Goal: Task Accomplishment & Management: Manage account settings

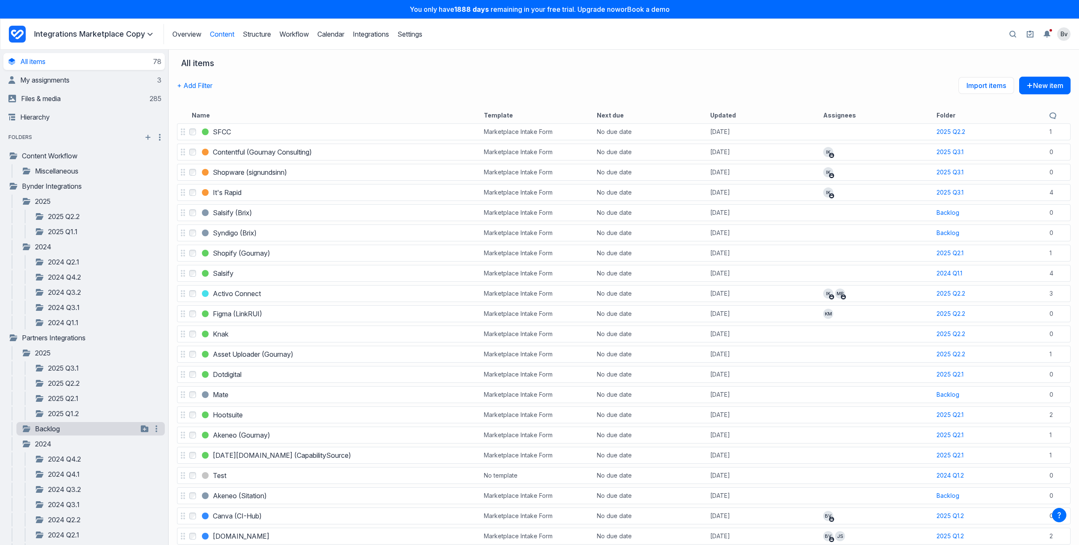
click at [38, 427] on link "Backlog" at bounding box center [79, 429] width 116 height 10
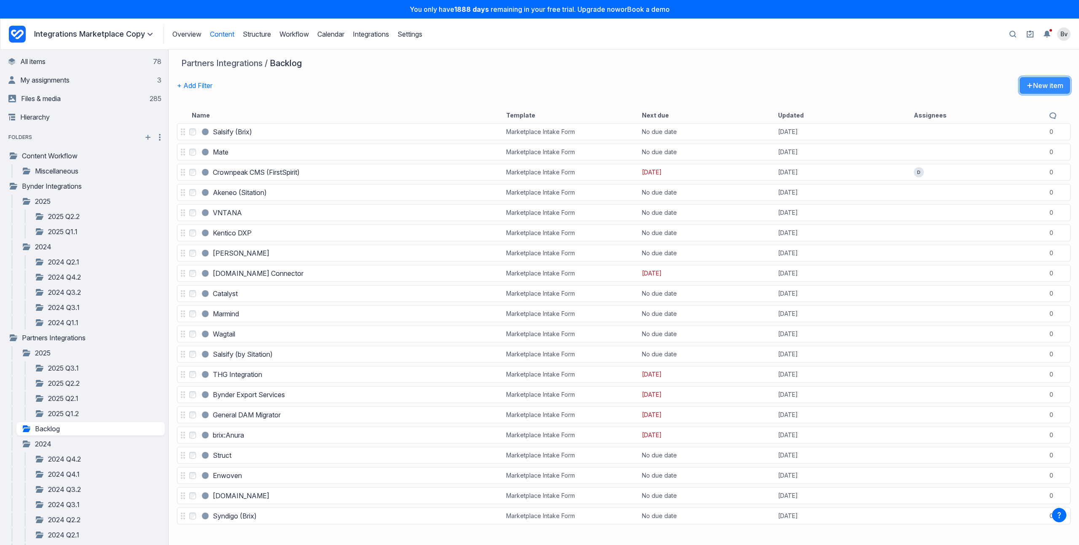
click at [1052, 89] on button "New item" at bounding box center [1044, 86] width 51 height 18
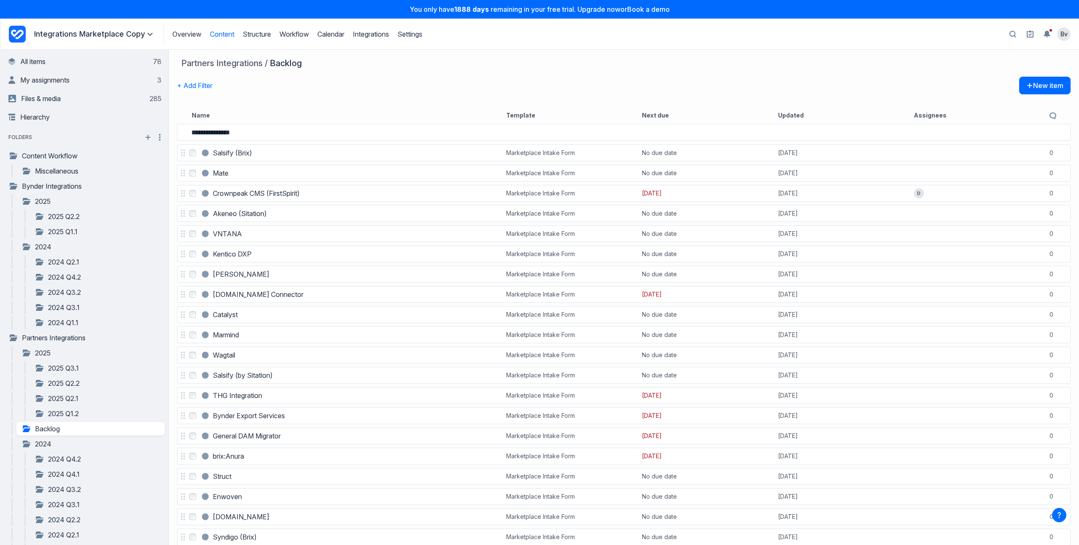
type input "**********"
click at [250, 132] on h3 "Inriver ([GEOGRAPHIC_DATA])" at bounding box center [261, 132] width 97 height 10
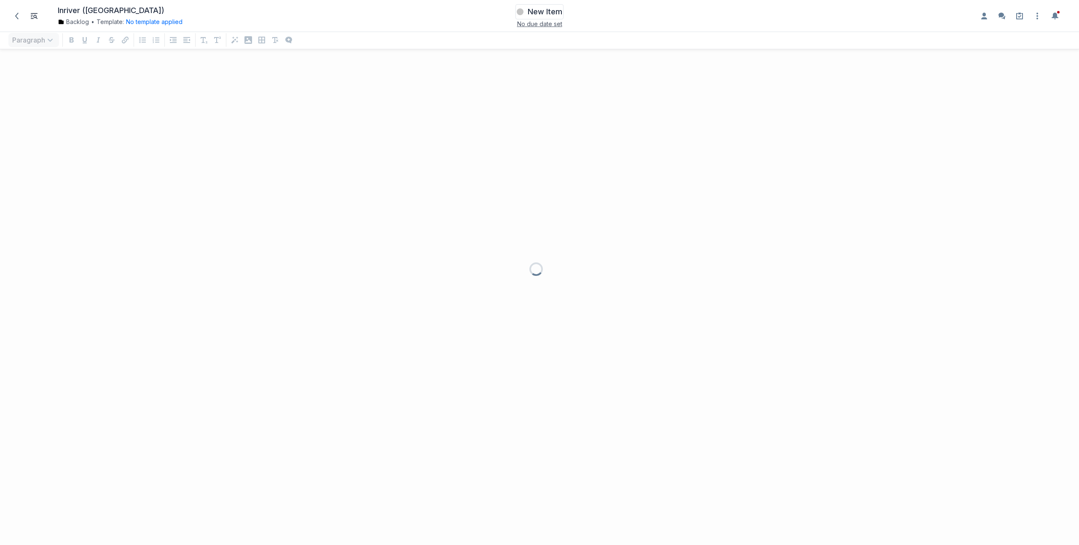
scroll to position [479, 1079]
click at [539, 13] on span "New Item" at bounding box center [545, 12] width 35 height 10
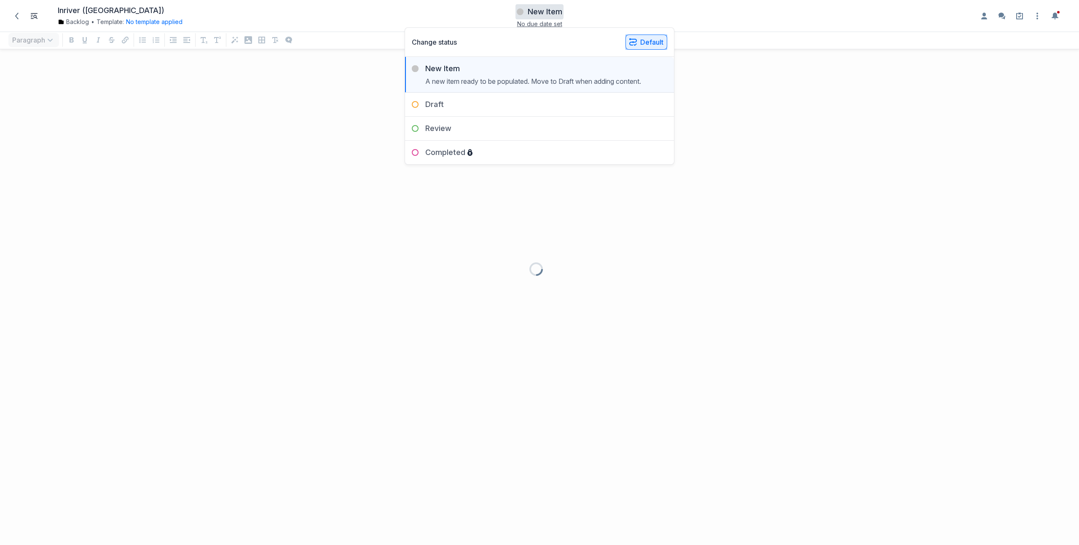
click at [642, 39] on button "Default" at bounding box center [646, 42] width 42 height 15
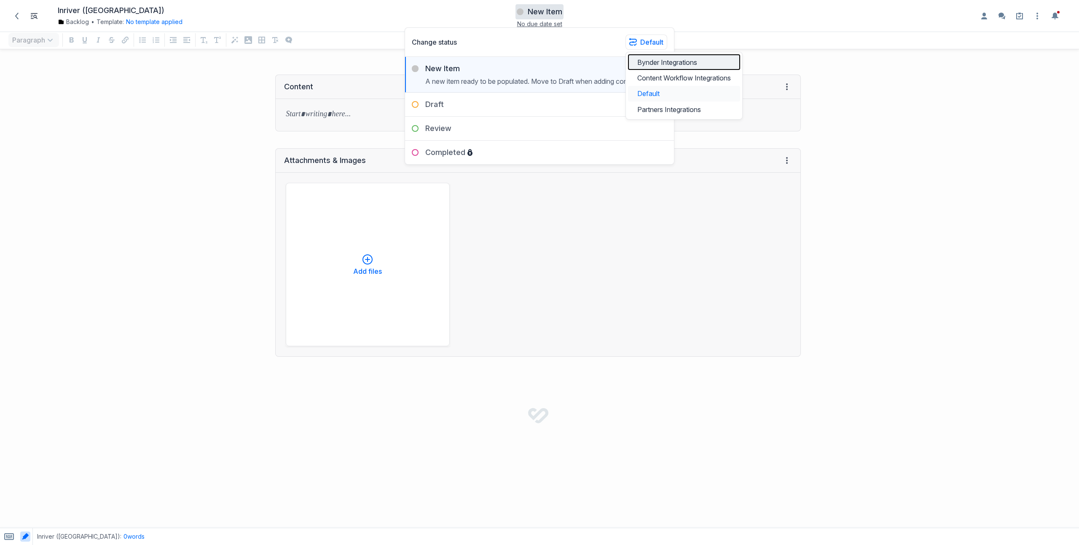
click at [651, 66] on button "Bynder Integrations" at bounding box center [684, 62] width 112 height 16
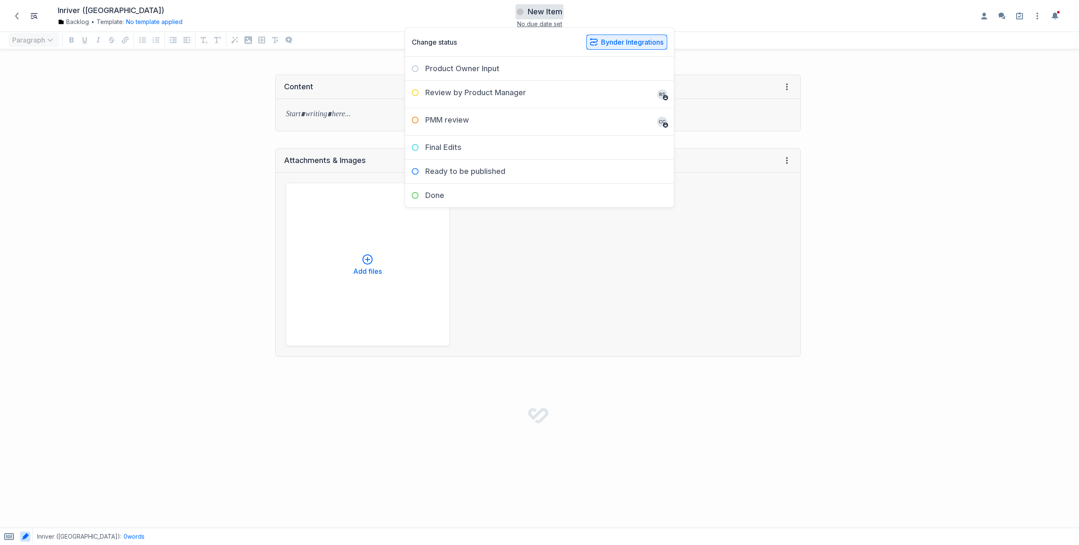
drag, startPoint x: 608, startPoint y: 35, endPoint x: 607, endPoint y: 40, distance: 4.9
click at [608, 35] on button "Bynder Integrations" at bounding box center [626, 42] width 81 height 15
click at [626, 104] on button "Partners Integrations" at bounding box center [645, 110] width 112 height 16
click at [85, 11] on h1 "Inriver ([GEOGRAPHIC_DATA])" at bounding box center [111, 11] width 107 height 10
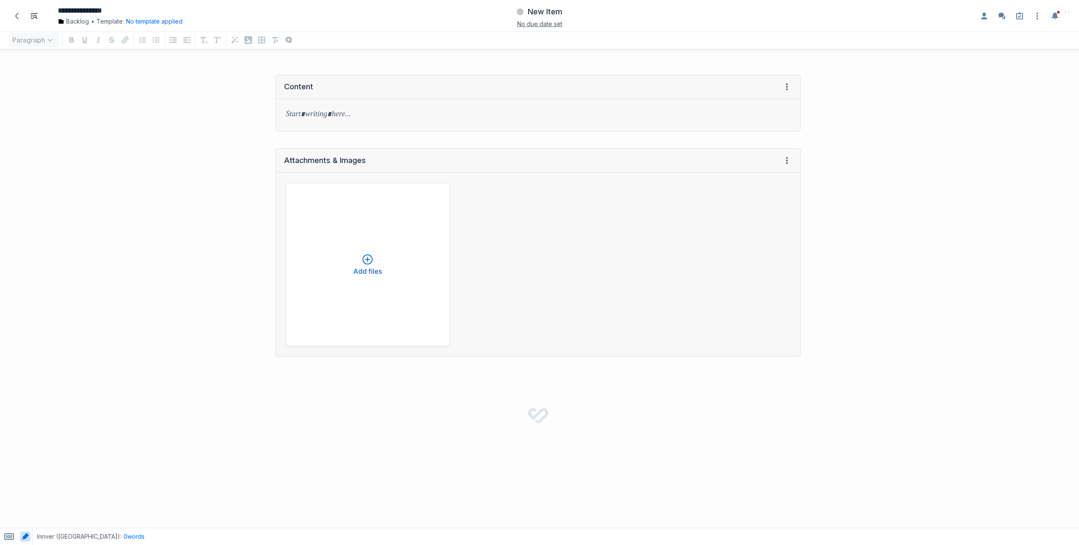
drag, startPoint x: 103, startPoint y: 12, endPoint x: 121, endPoint y: 15, distance: 18.0
click at [103, 12] on input "**********" at bounding box center [207, 11] width 299 height 10
click at [160, 25] on button "No template applied" at bounding box center [154, 22] width 56 height 8
click at [171, 57] on button "Choose template Down icon" at bounding box center [187, 58] width 113 height 19
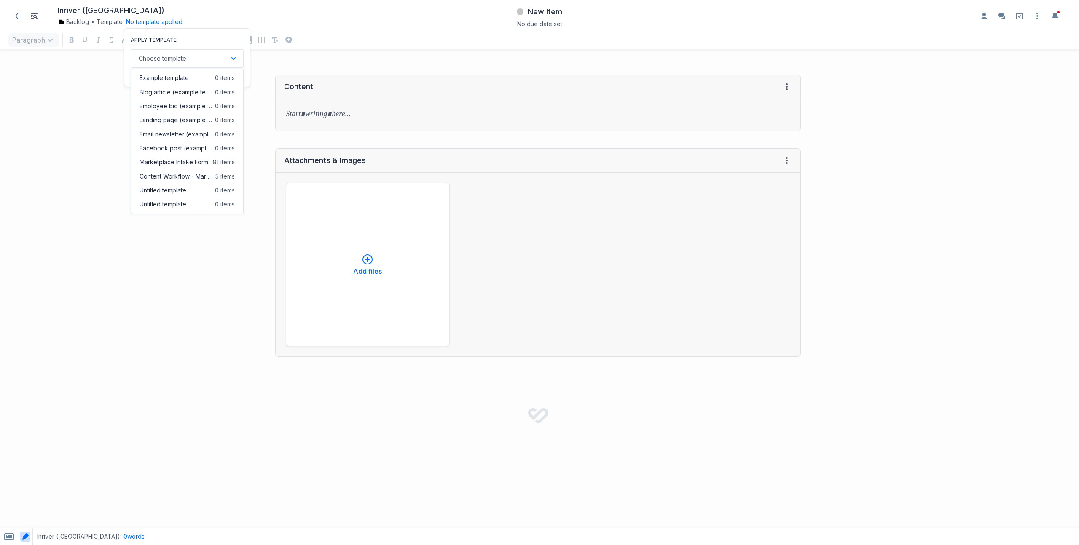
click at [178, 162] on span "Marketplace Intake Form" at bounding box center [174, 162] width 69 height 8
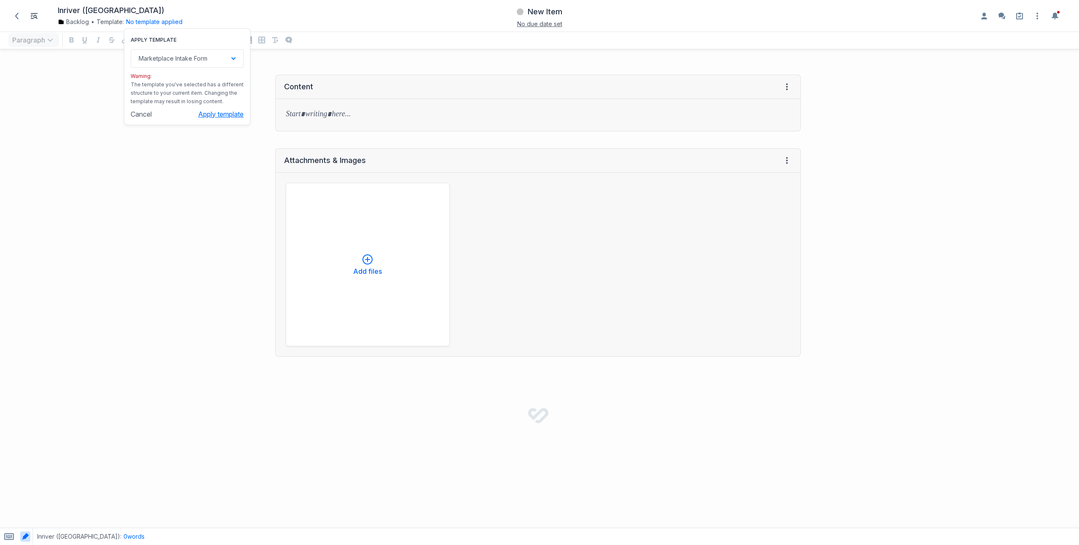
click at [205, 115] on button "Apply template" at bounding box center [221, 114] width 46 height 8
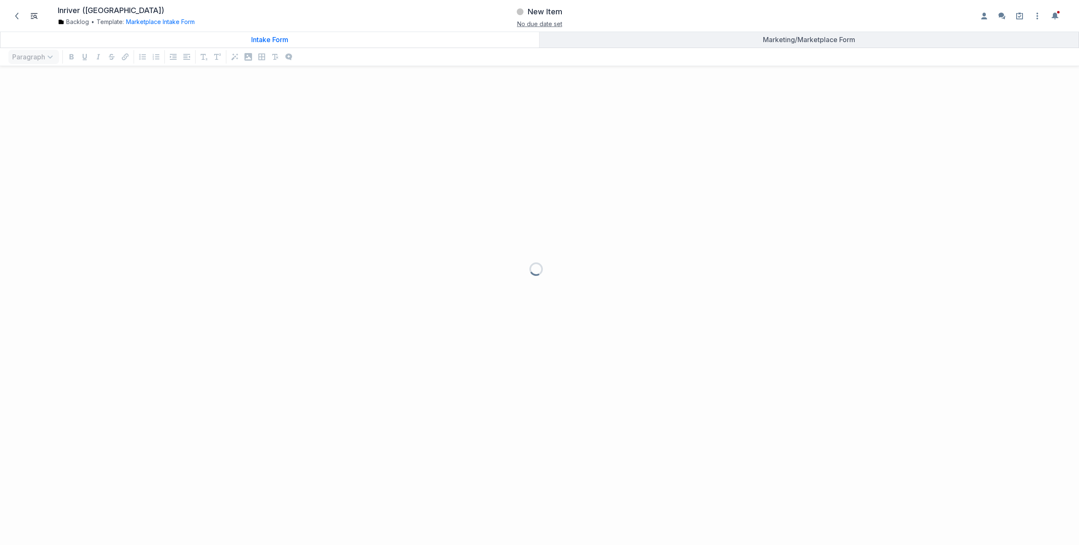
scroll to position [462, 1079]
click at [1017, 15] on icon at bounding box center [1019, 16] width 7 height 7
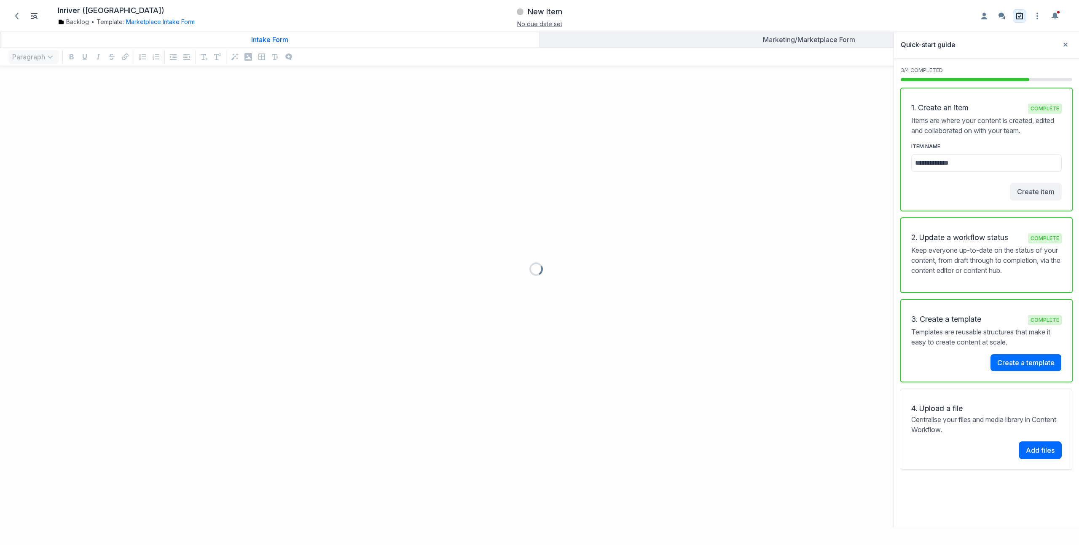
click at [1017, 15] on icon at bounding box center [1019, 16] width 7 height 7
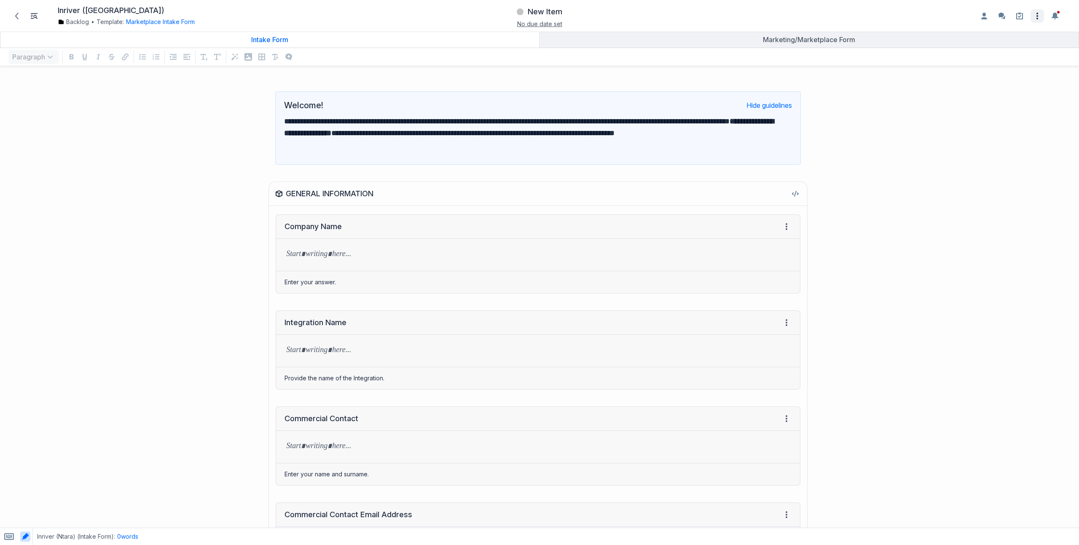
click at [1039, 16] on icon "Open item settings" at bounding box center [1037, 16] width 10 height 10
click at [1012, 35] on button "Share..." at bounding box center [1001, 35] width 79 height 16
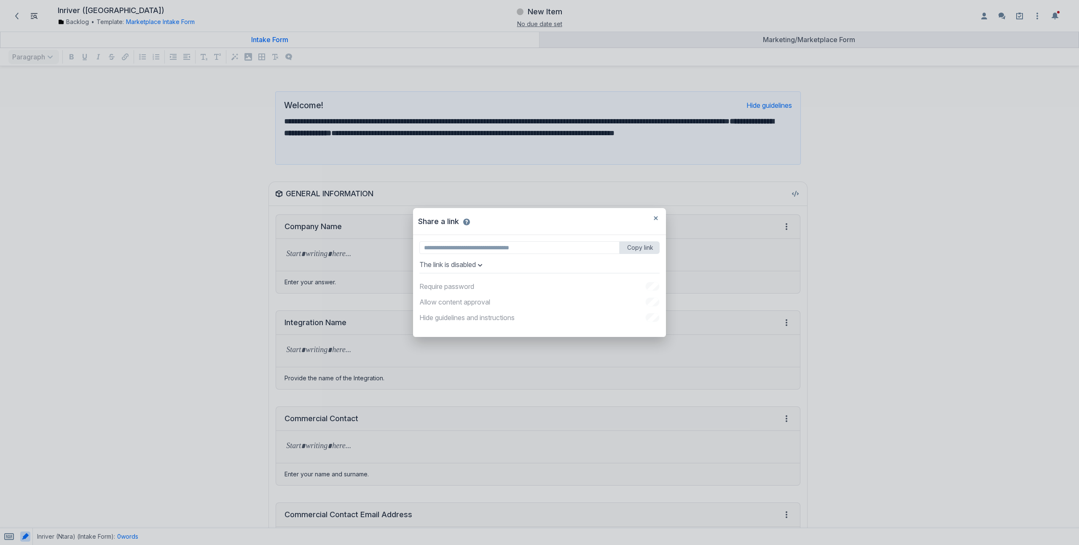
type input "**********"
click at [512, 266] on button "Anyone with the link can view" at bounding box center [467, 264] width 97 height 8
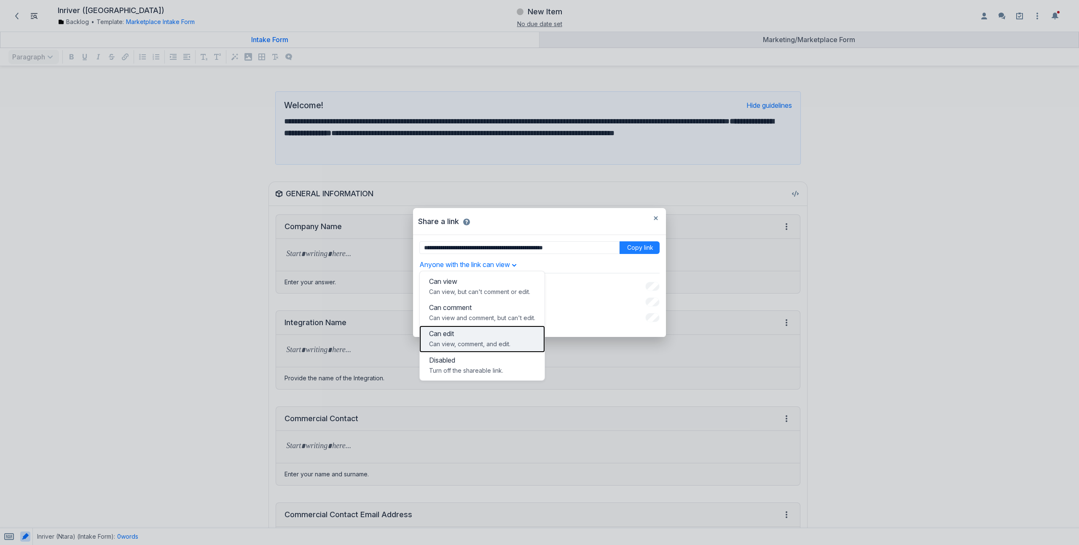
click at [486, 337] on p "Can edit" at bounding box center [482, 334] width 106 height 8
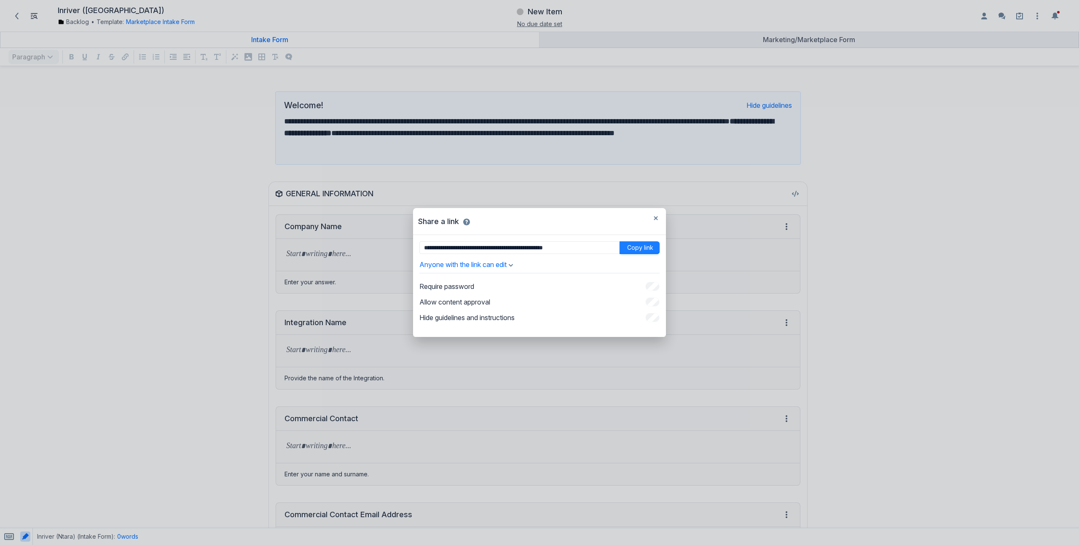
click at [630, 249] on button "Copy link" at bounding box center [640, 248] width 40 height 13
drag, startPoint x: 656, startPoint y: 215, endPoint x: 645, endPoint y: 212, distance: 11.5
click at [656, 215] on button "button" at bounding box center [655, 218] width 13 height 13
